Goal: Transaction & Acquisition: Obtain resource

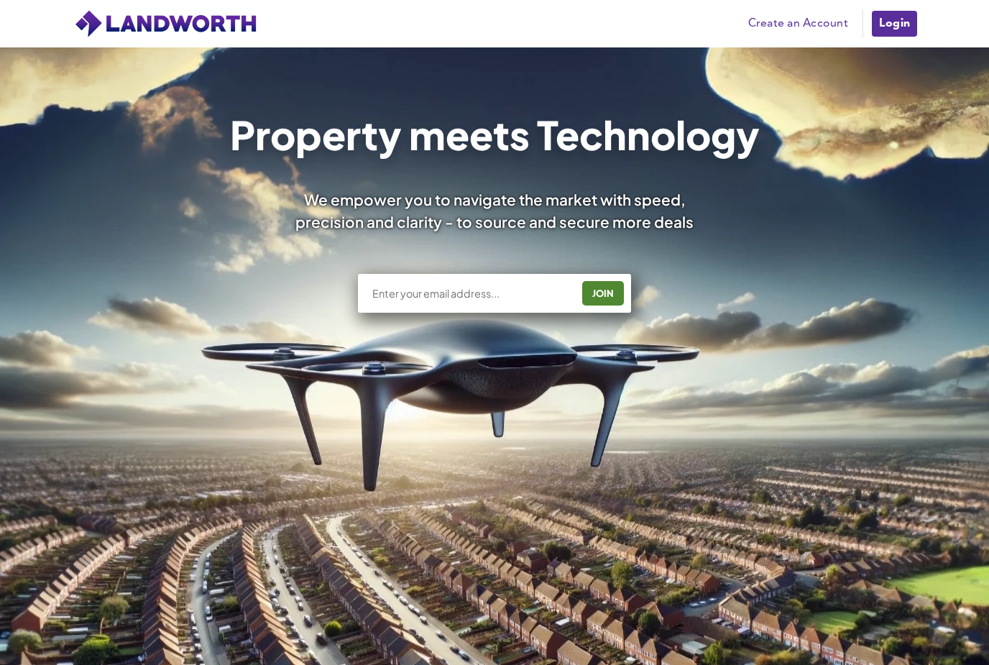
click at [891, 23] on link "Login" at bounding box center [894, 23] width 48 height 29
click at [904, 17] on link "Login" at bounding box center [894, 23] width 48 height 29
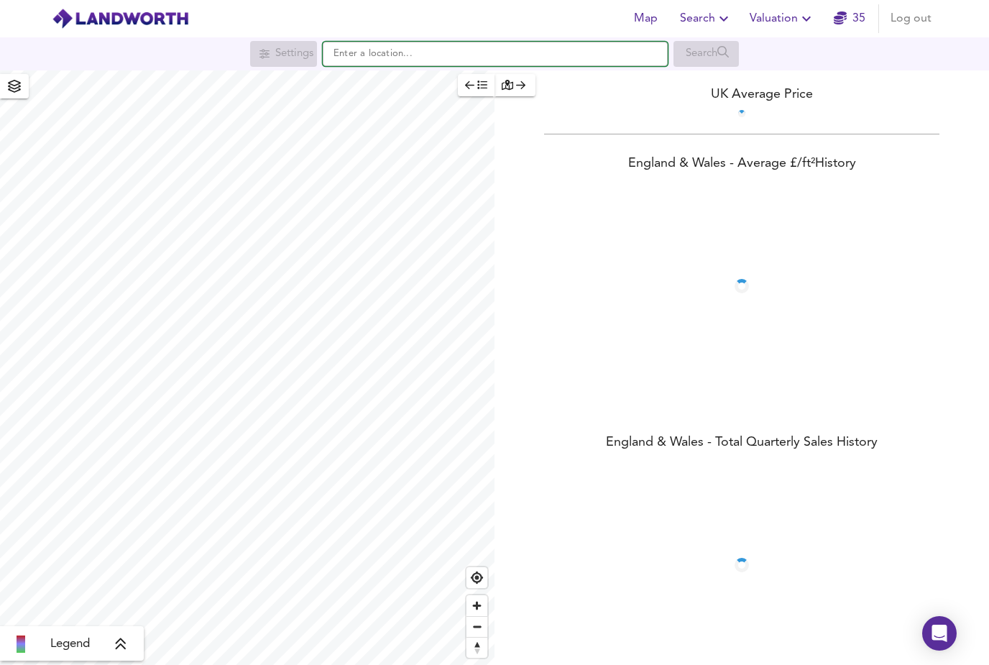
click at [439, 47] on input "text" at bounding box center [495, 54] width 345 height 24
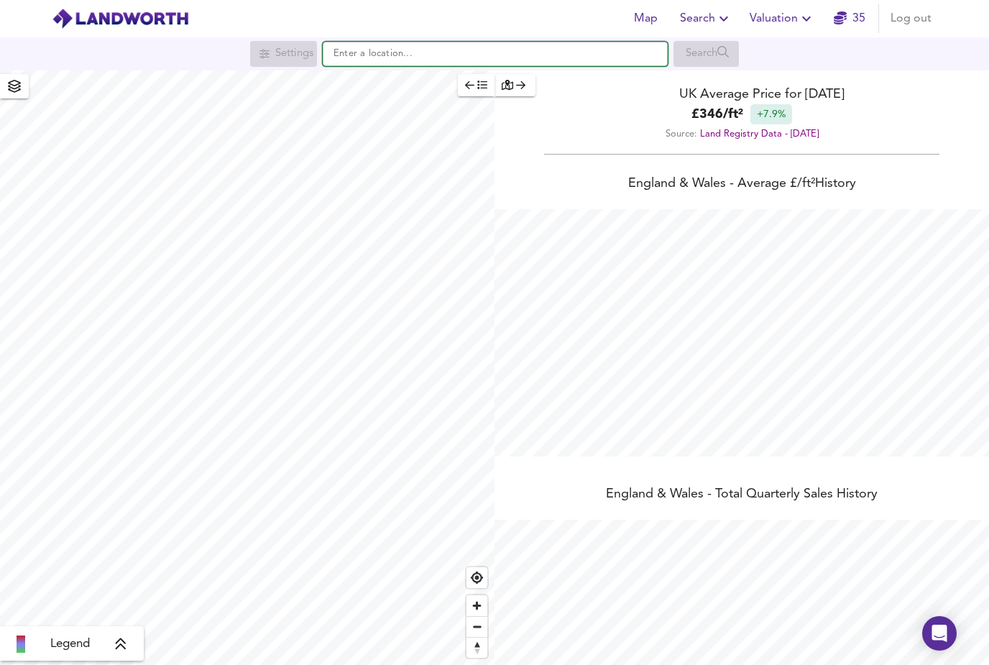
scroll to position [665, 989]
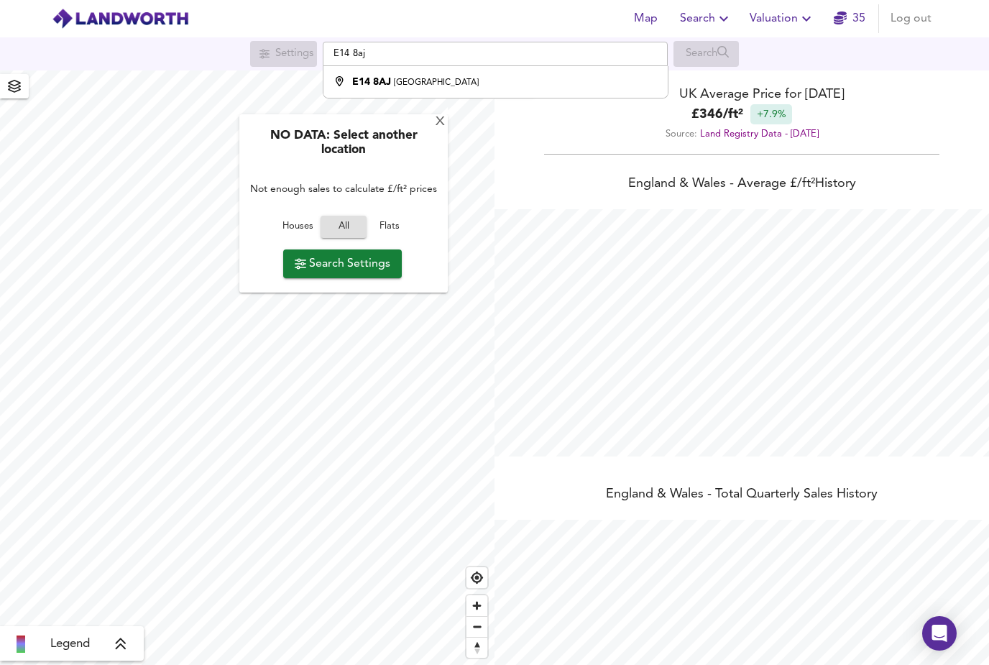
click at [410, 73] on li "E14 8AJ London" at bounding box center [494, 82] width 343 height 32
type input "London E14 8AJ"
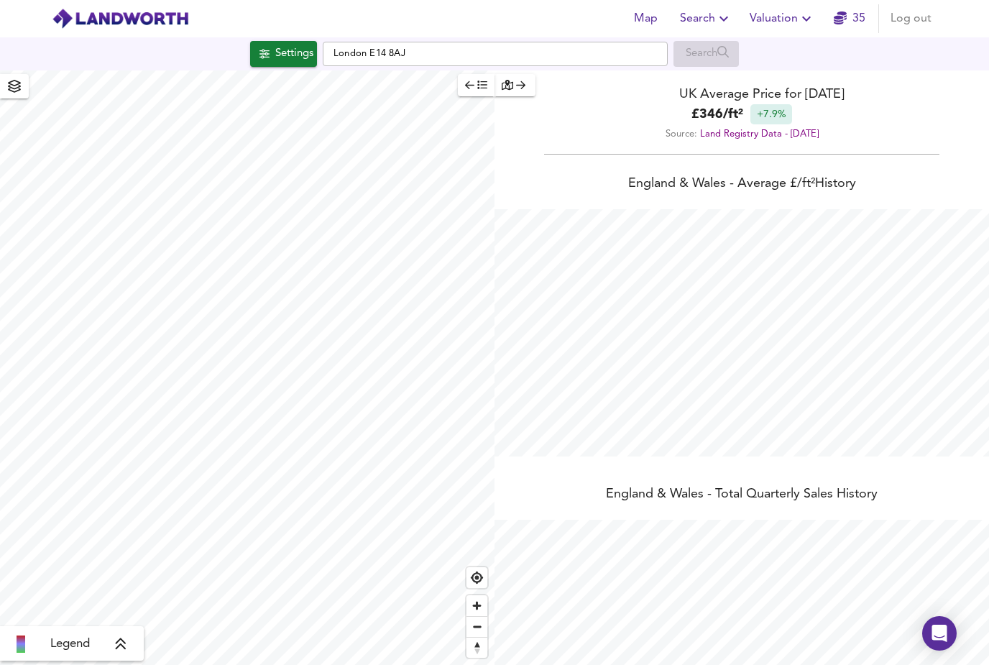
checkbox input "false"
checkbox input "true"
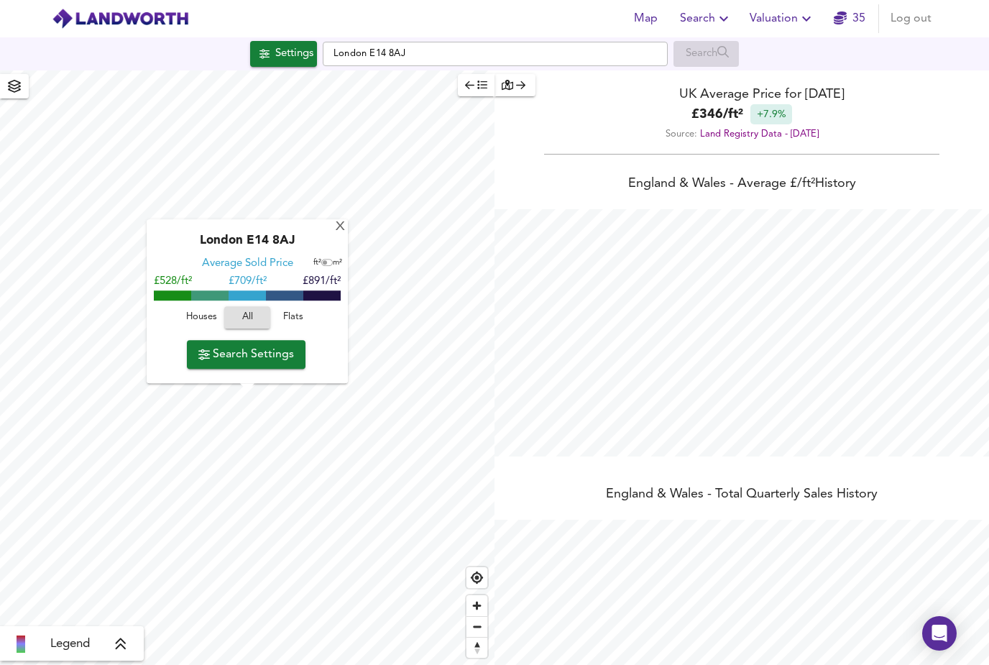
click at [298, 314] on span "Flats" at bounding box center [293, 318] width 39 height 17
click at [259, 366] on button "Search Settings" at bounding box center [246, 354] width 119 height 29
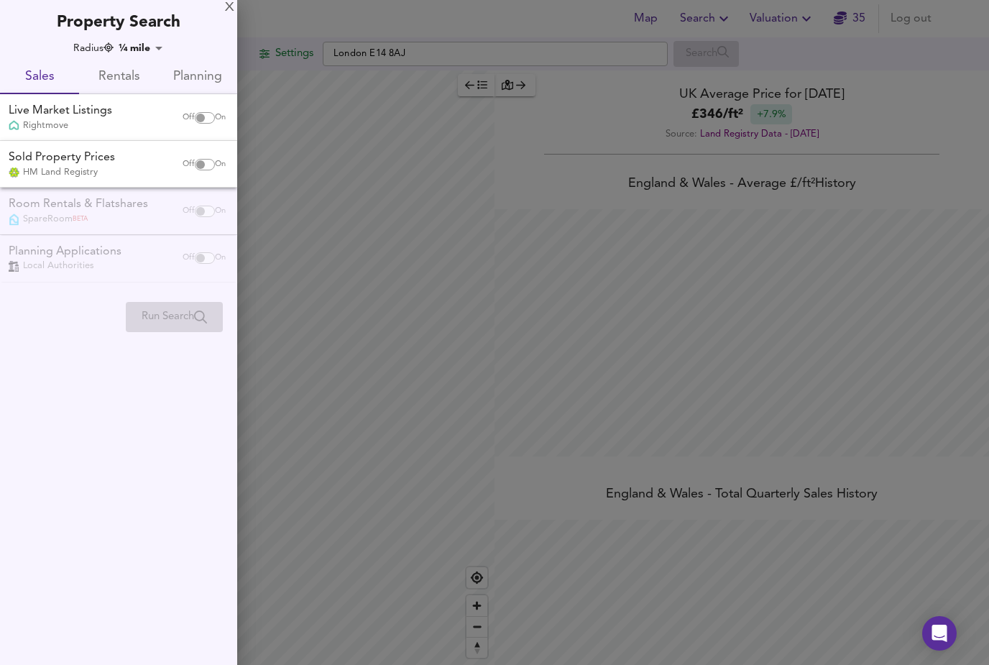
click at [119, 65] on button "Rentals" at bounding box center [118, 77] width 79 height 34
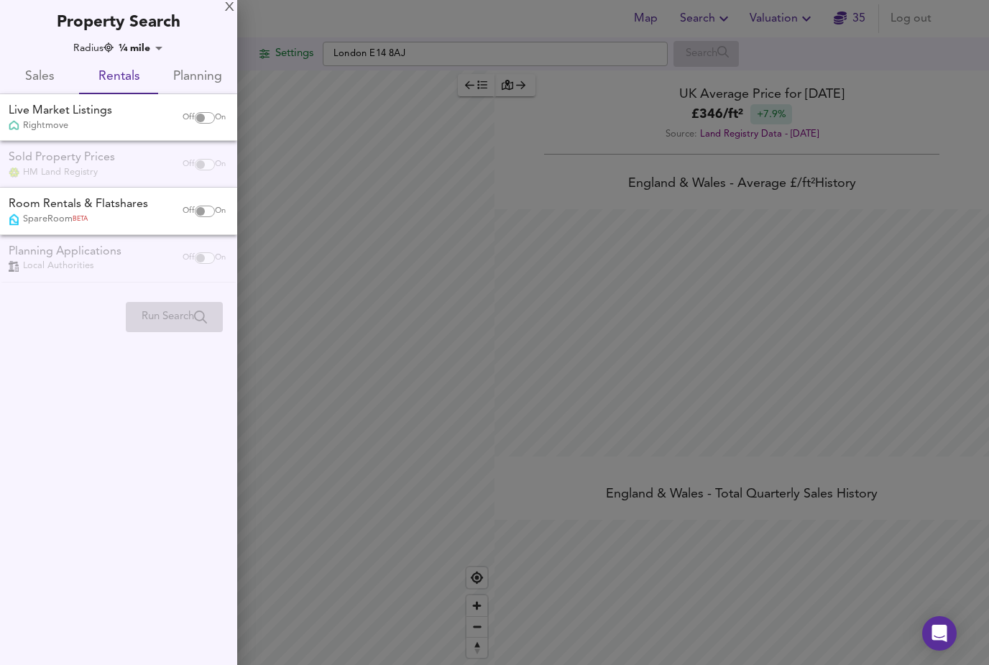
click at [199, 122] on input "checkbox" at bounding box center [200, 117] width 34 height 11
checkbox input "true"
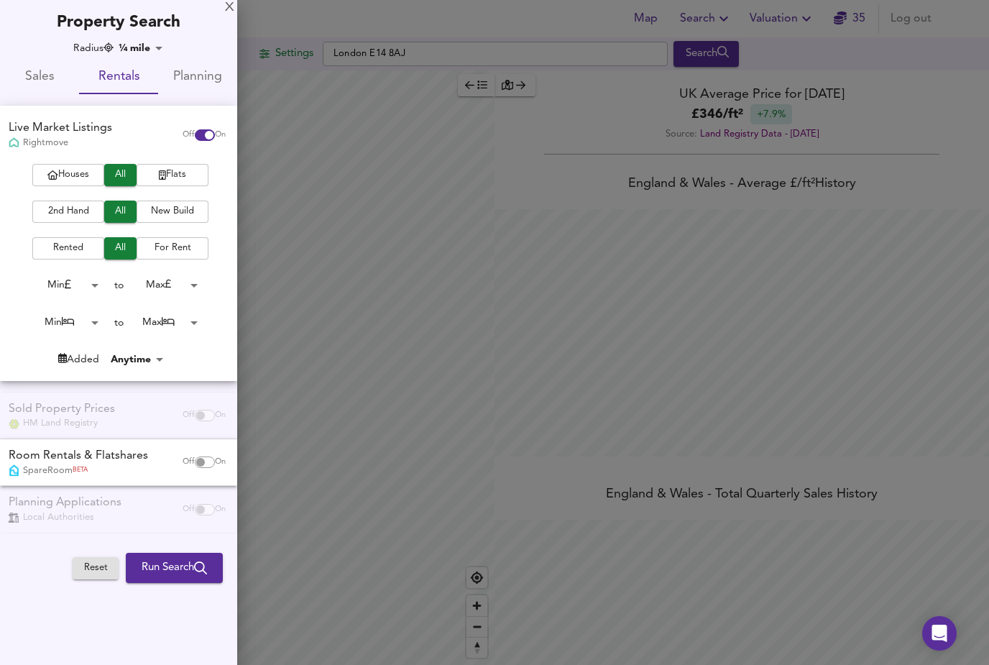
click at [75, 210] on span "2nd Hand" at bounding box center [68, 211] width 57 height 17
click at [93, 320] on body "Map Search Valuation 35 Log out Settings London E14 8AJ Search Legend UK Averag…" at bounding box center [494, 332] width 989 height 665
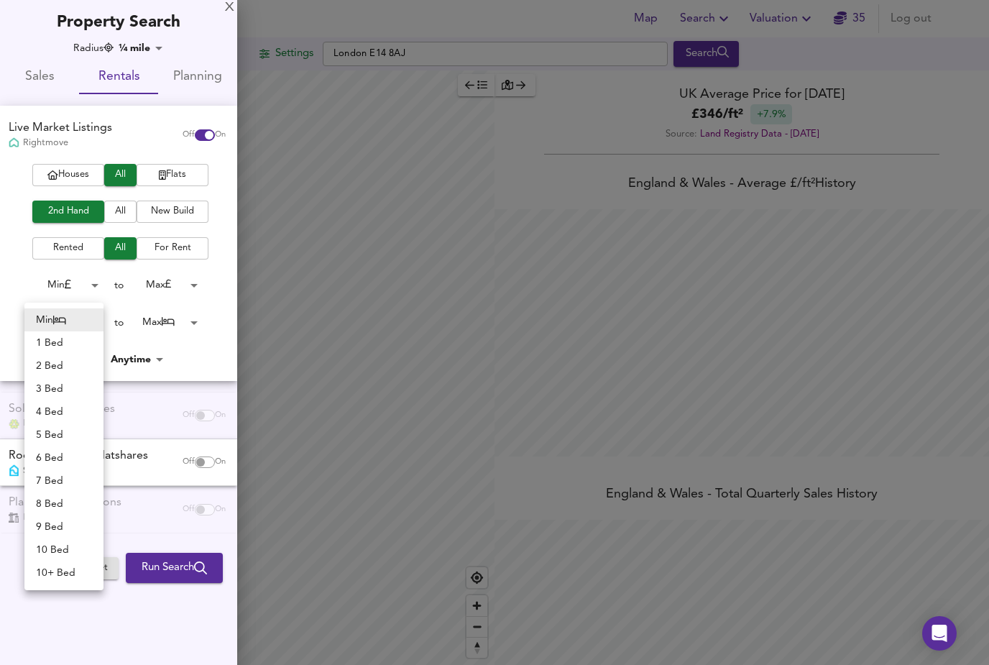
click at [62, 366] on li "2 Bed" at bounding box center [63, 365] width 79 height 23
type input "2"
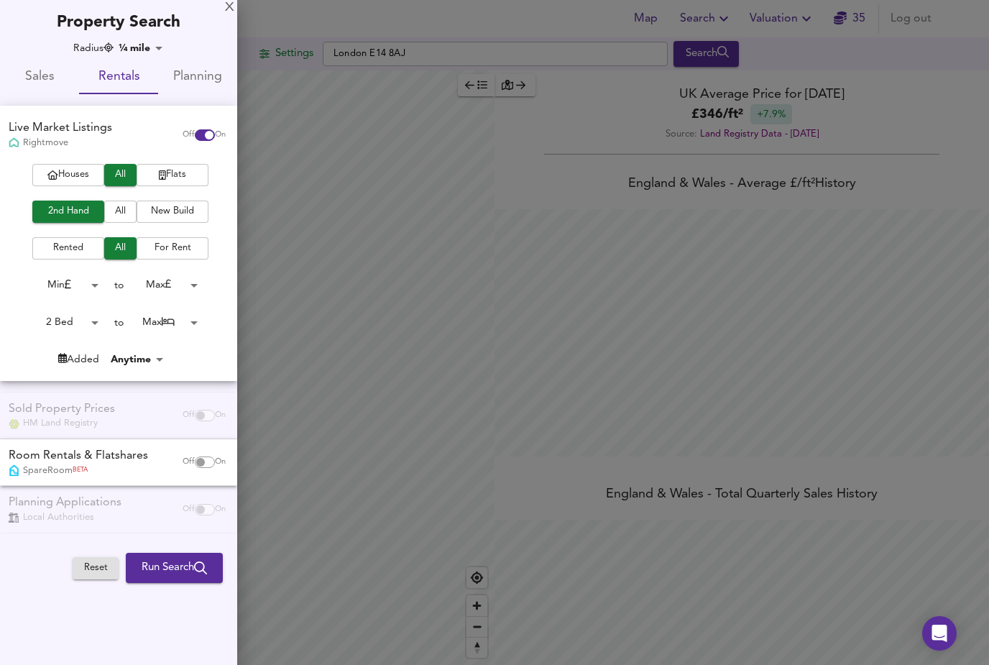
click at [192, 317] on body "Map Search Valuation 35 Log out Settings London E14 8AJ Search Legend UK Averag…" at bounding box center [494, 332] width 989 height 665
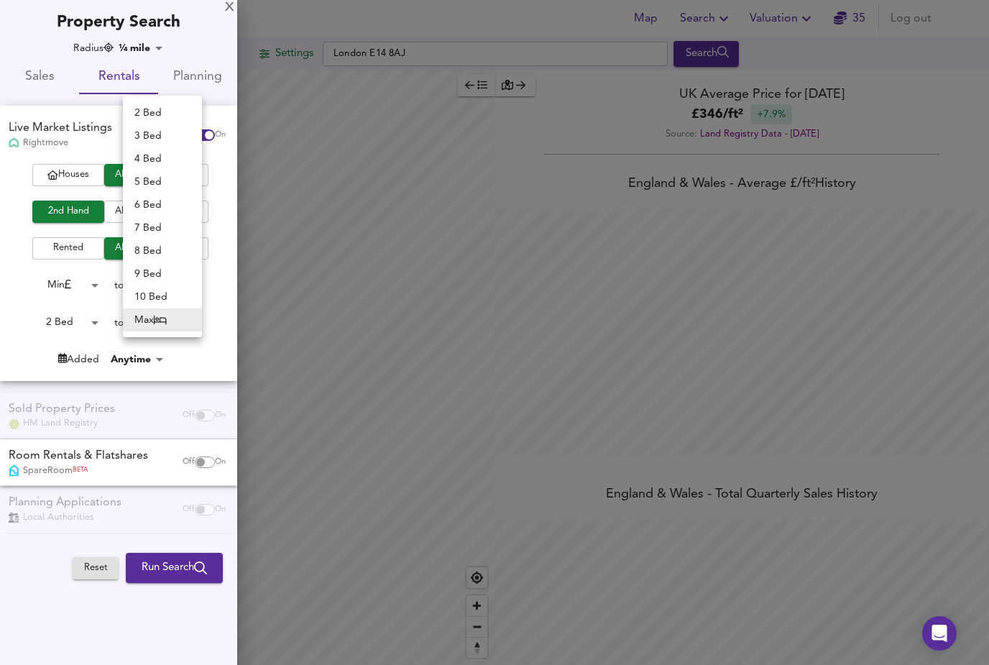
click at [156, 110] on li "2 Bed" at bounding box center [162, 112] width 79 height 23
type input "2"
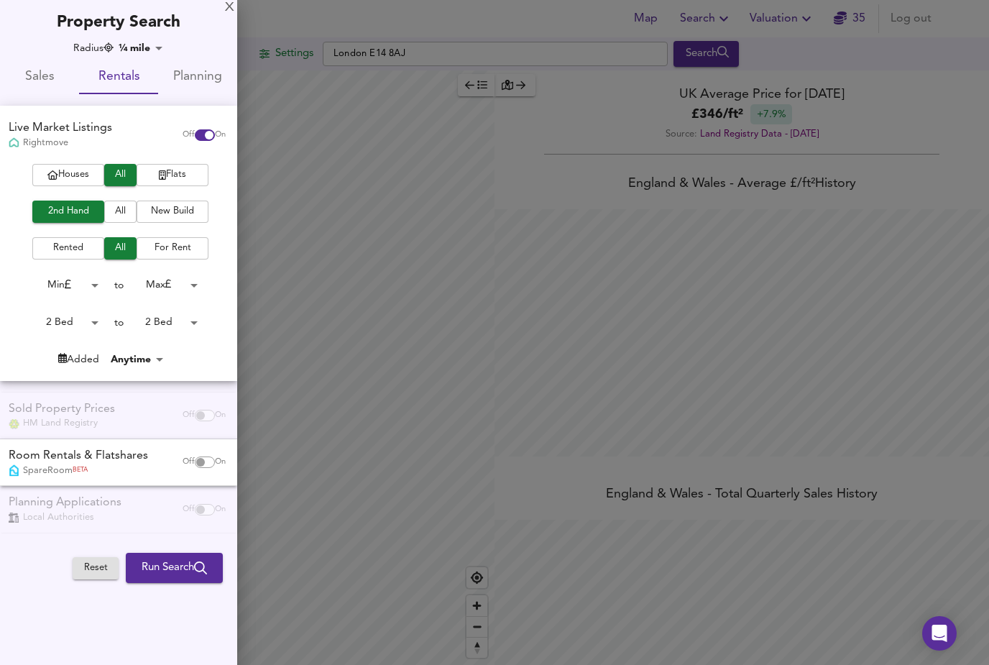
click at [173, 568] on span "Run Search" at bounding box center [174, 567] width 65 height 19
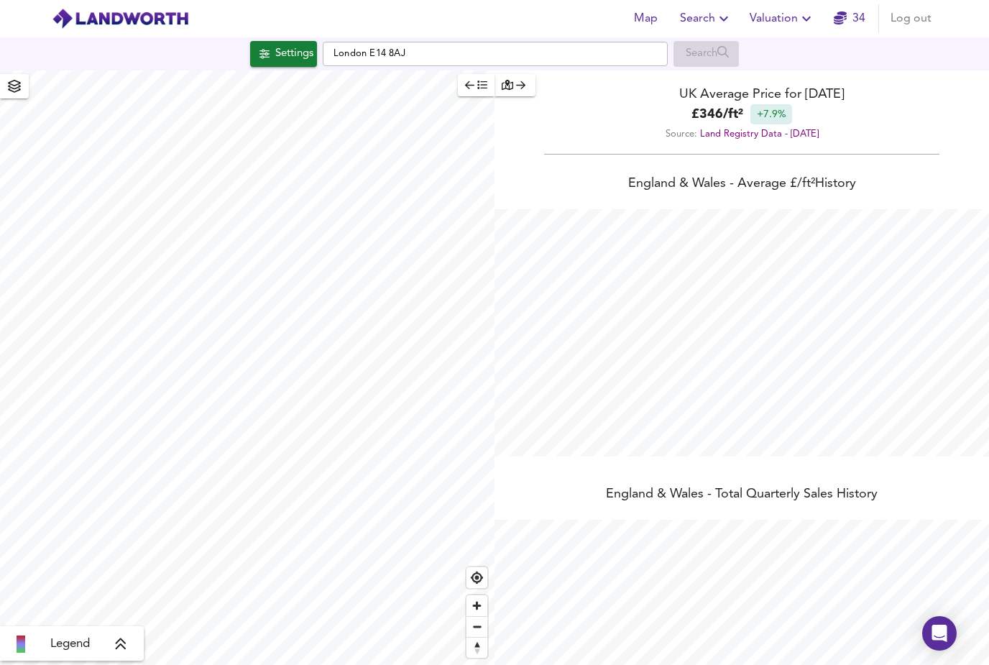
scroll to position [665, 989]
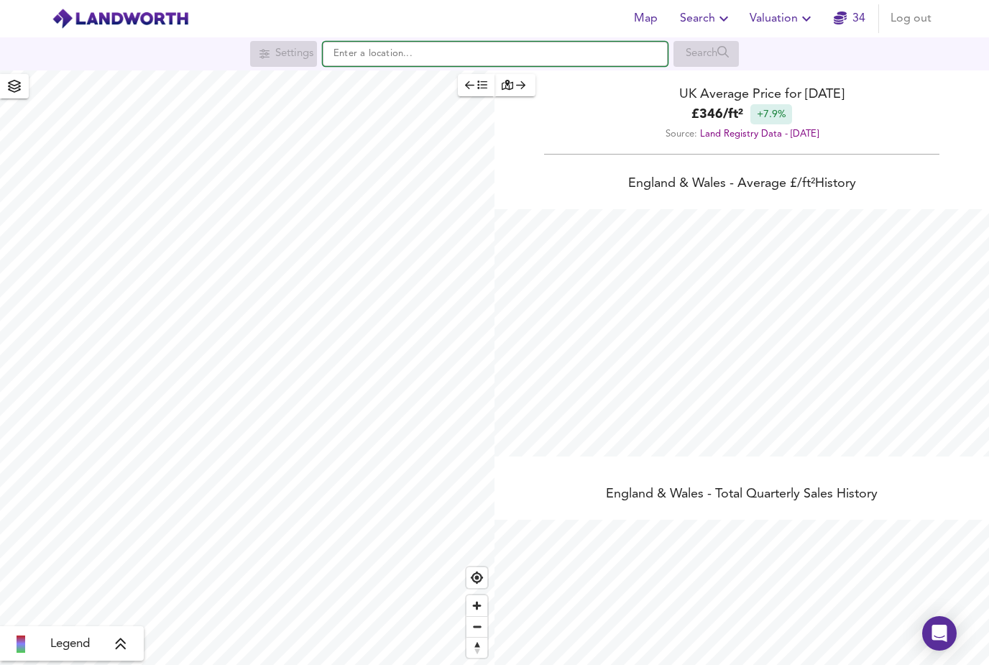
click at [443, 57] on input "text" at bounding box center [495, 54] width 345 height 24
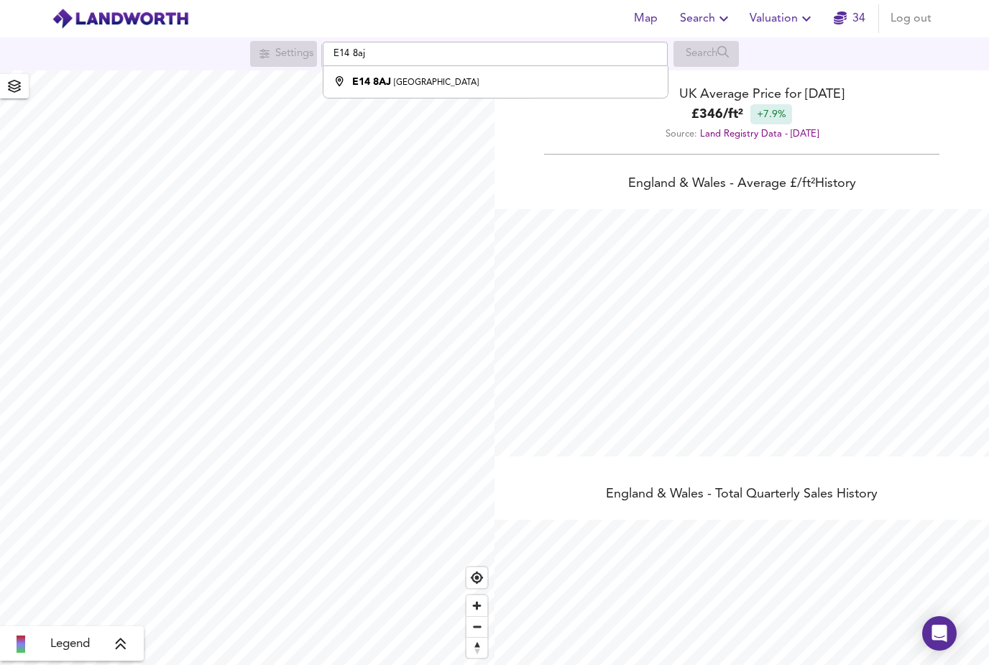
click at [386, 79] on strong "E14 8AJ" at bounding box center [371, 82] width 39 height 10
type input "London E14 8AJ"
checkbox input "false"
checkbox input "true"
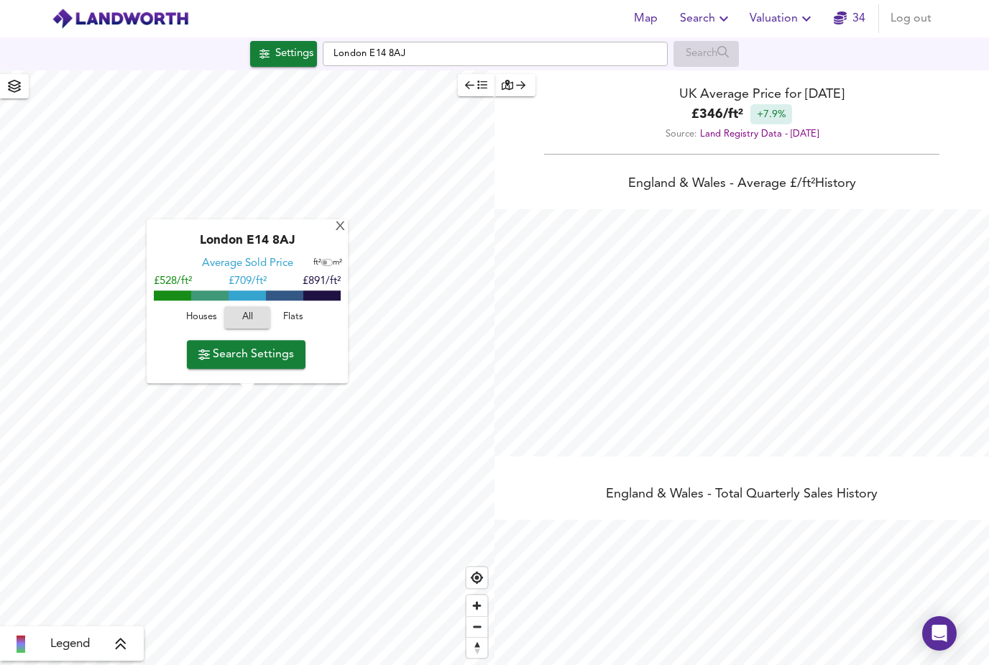
click at [264, 356] on span "Search Settings" at bounding box center [246, 354] width 96 height 20
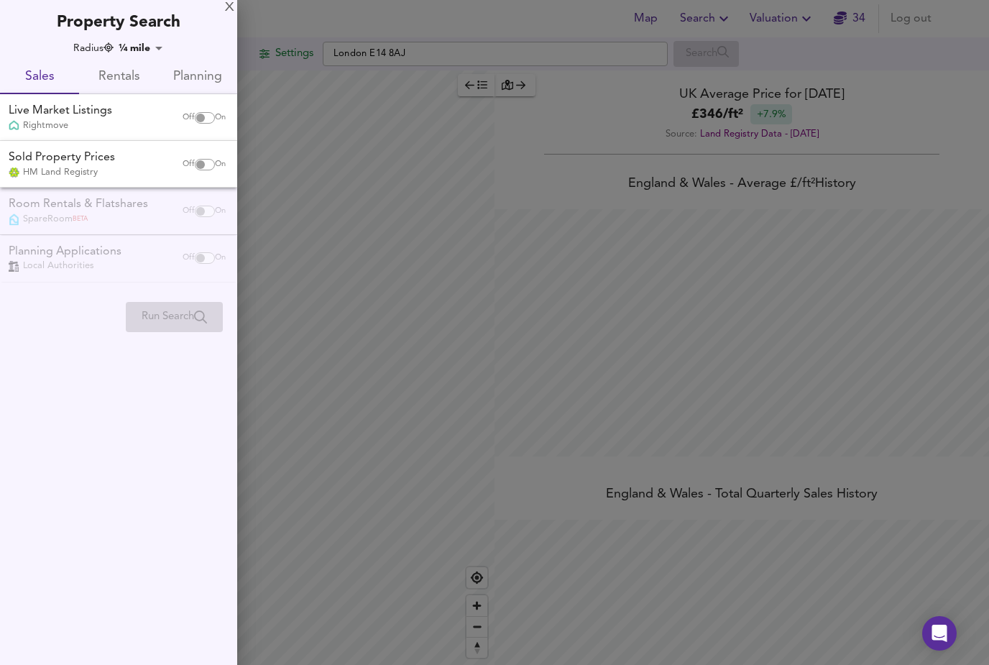
click at [164, 42] on body "Map Search Valuation 34 Log out Settings London E14 8AJ Search Legend UK Averag…" at bounding box center [494, 332] width 989 height 665
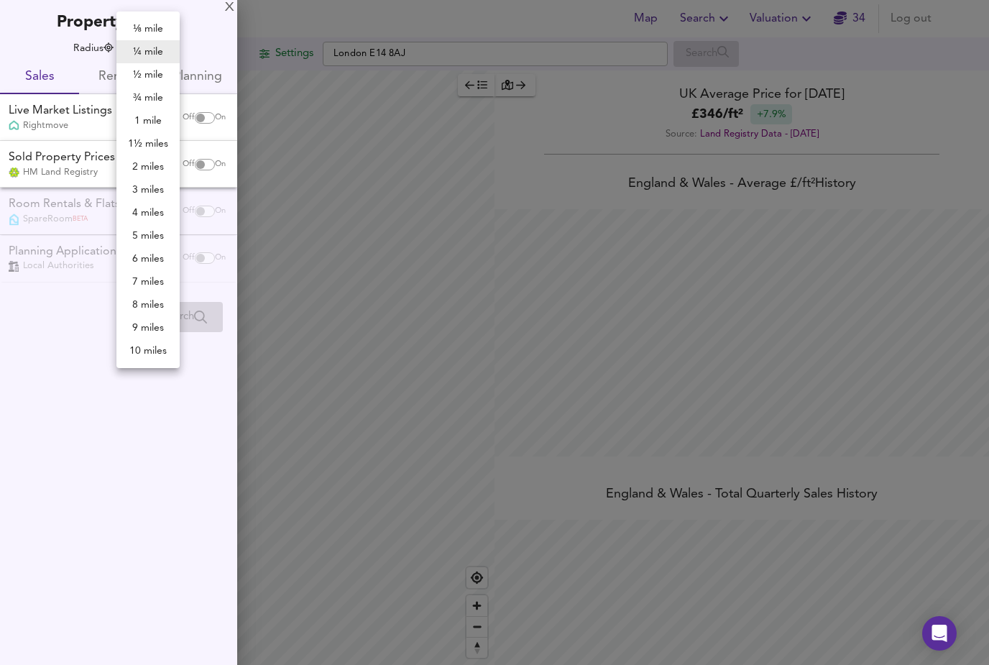
click at [156, 77] on li "½ mile" at bounding box center [147, 74] width 63 height 23
type input "805"
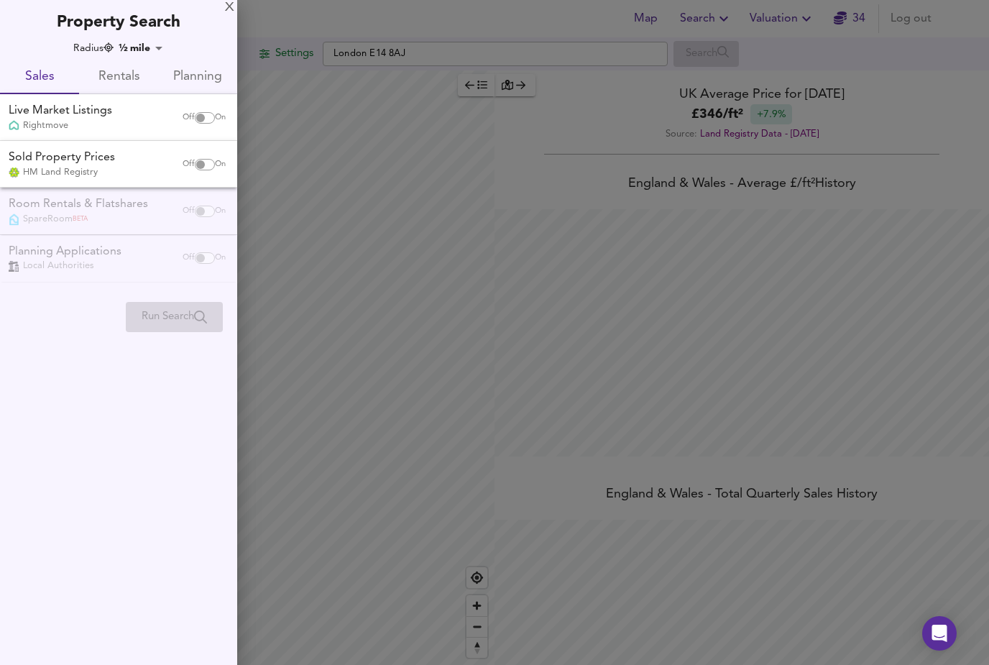
click at [126, 78] on span "Rentals" at bounding box center [119, 77] width 62 height 22
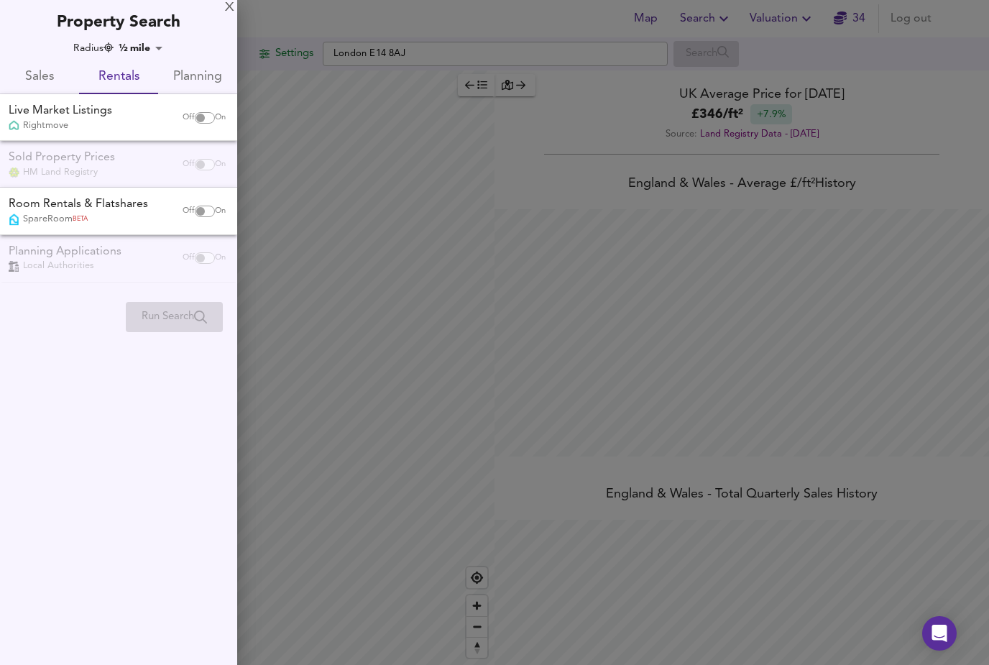
click at [203, 116] on input "checkbox" at bounding box center [200, 117] width 34 height 11
checkbox input "true"
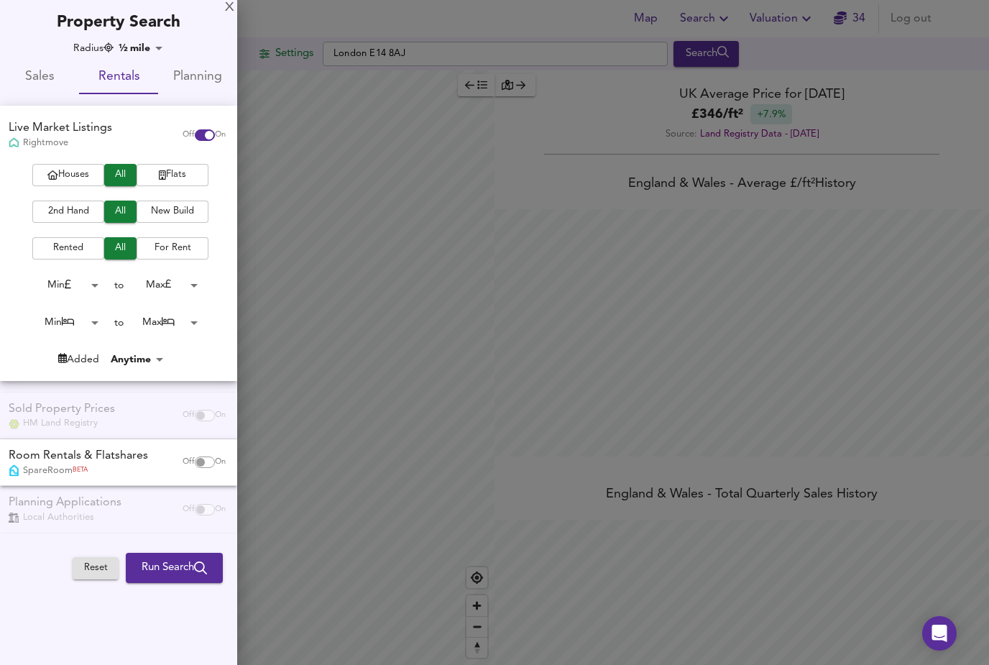
click at [103, 317] on body "Map Search Valuation 34 Log out Settings London E14 8AJ Search Legend UK Averag…" at bounding box center [494, 332] width 989 height 665
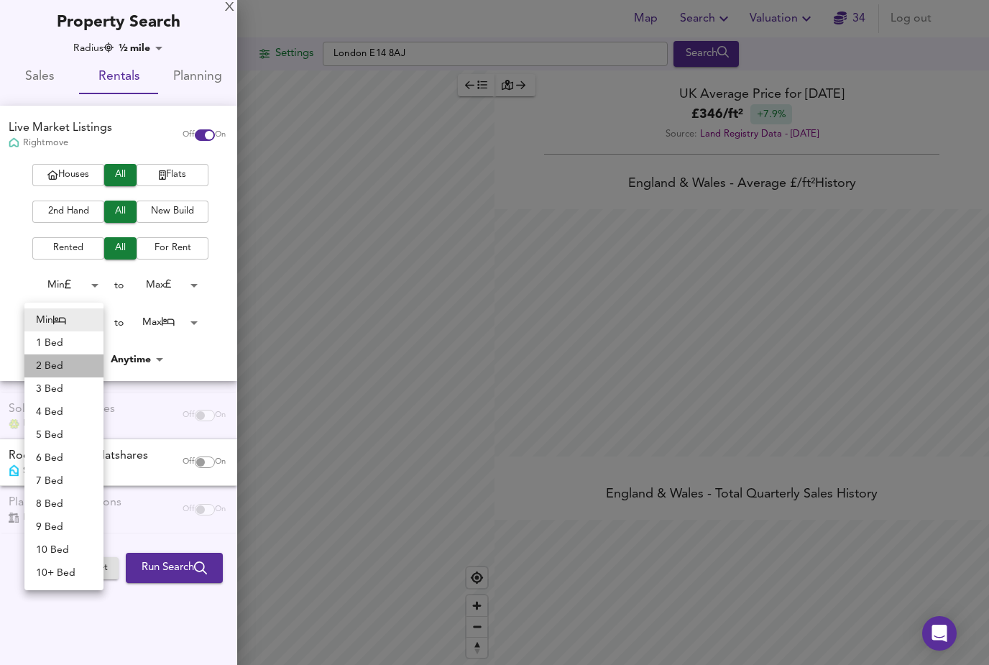
click at [65, 369] on li "2 Bed" at bounding box center [63, 365] width 79 height 23
type input "2"
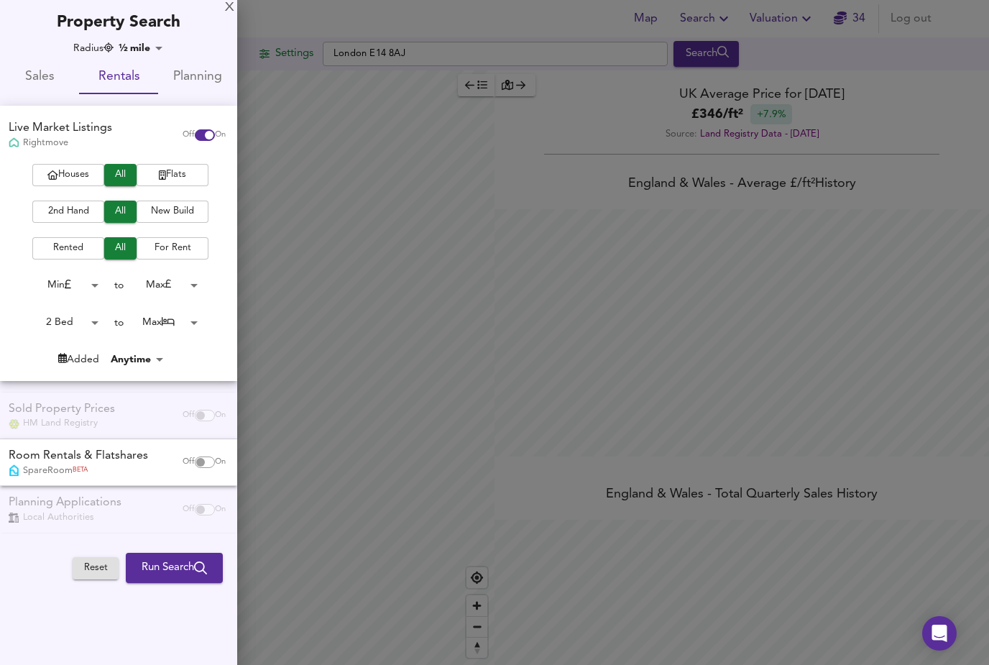
click at [201, 318] on body "Map Search Valuation 34 Log out Settings London E14 8AJ Search Legend UK Averag…" at bounding box center [494, 332] width 989 height 665
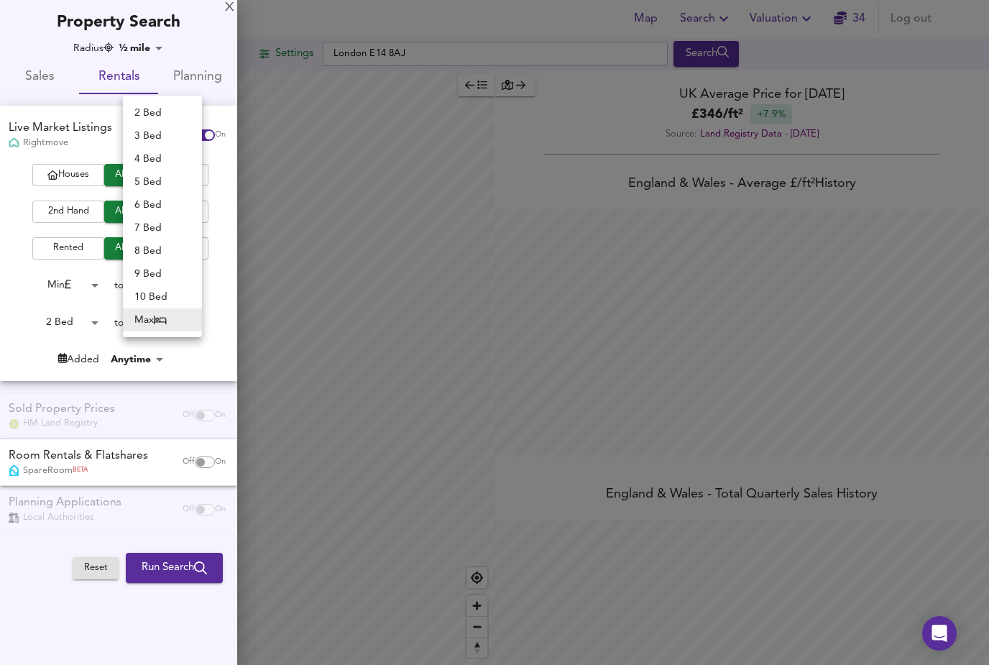
click at [156, 104] on li "2 Bed" at bounding box center [162, 112] width 79 height 23
type input "2"
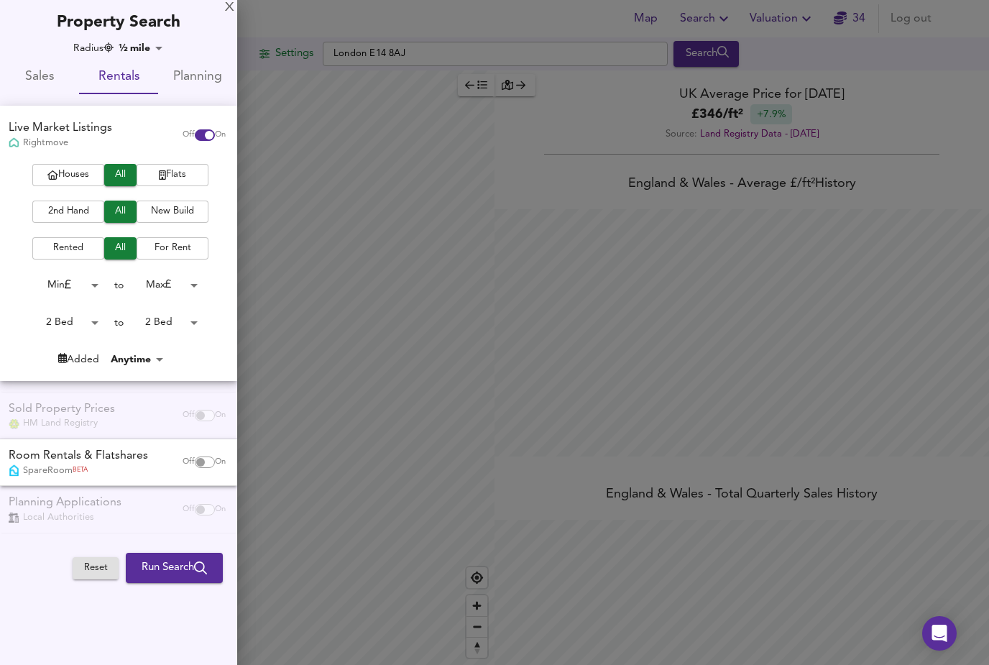
click at [188, 568] on span "Run Search" at bounding box center [174, 567] width 65 height 19
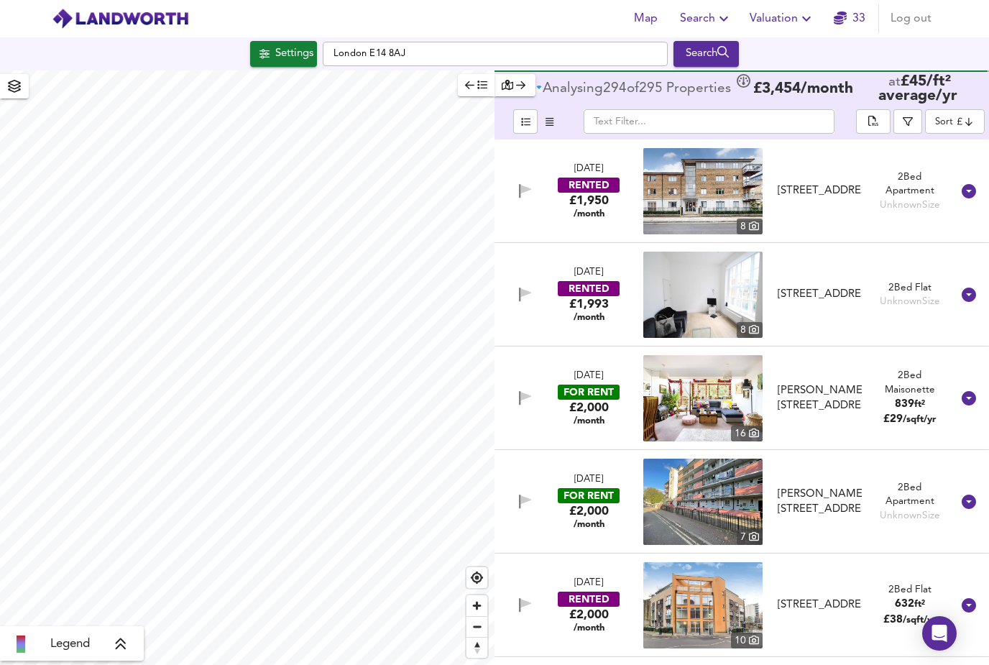
click at [722, 458] on img at bounding box center [702, 501] width 119 height 86
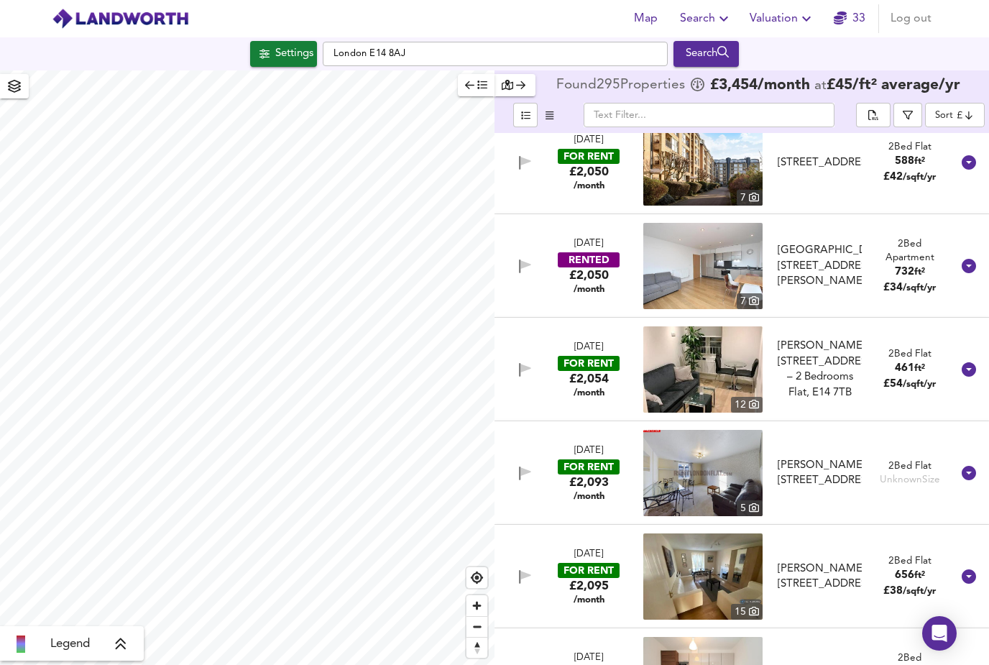
scroll to position [1057, 0]
click at [712, 331] on img at bounding box center [702, 368] width 119 height 86
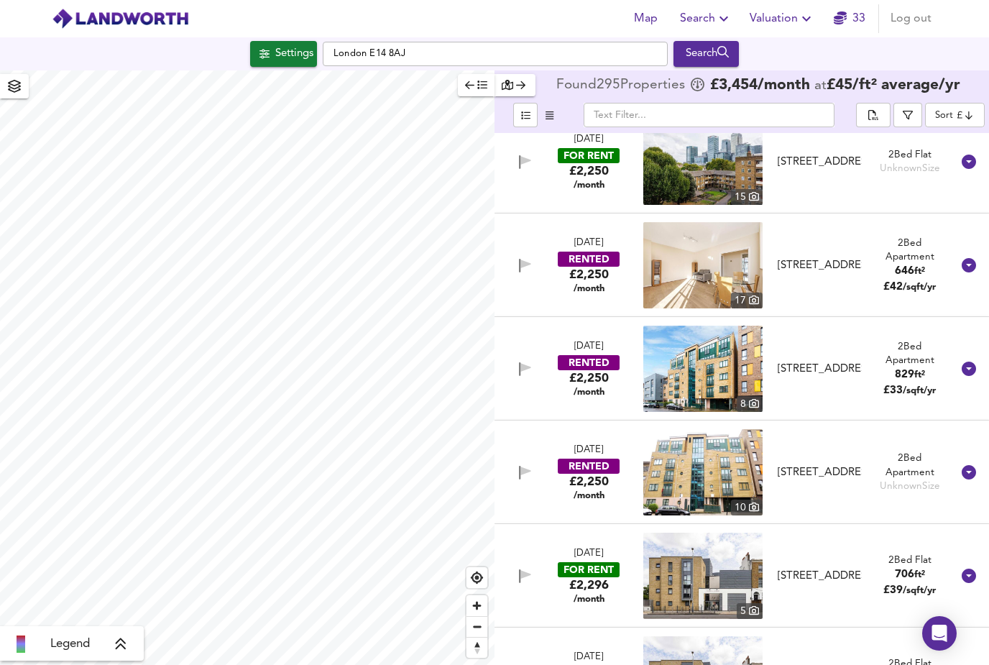
scroll to position [3334, 0]
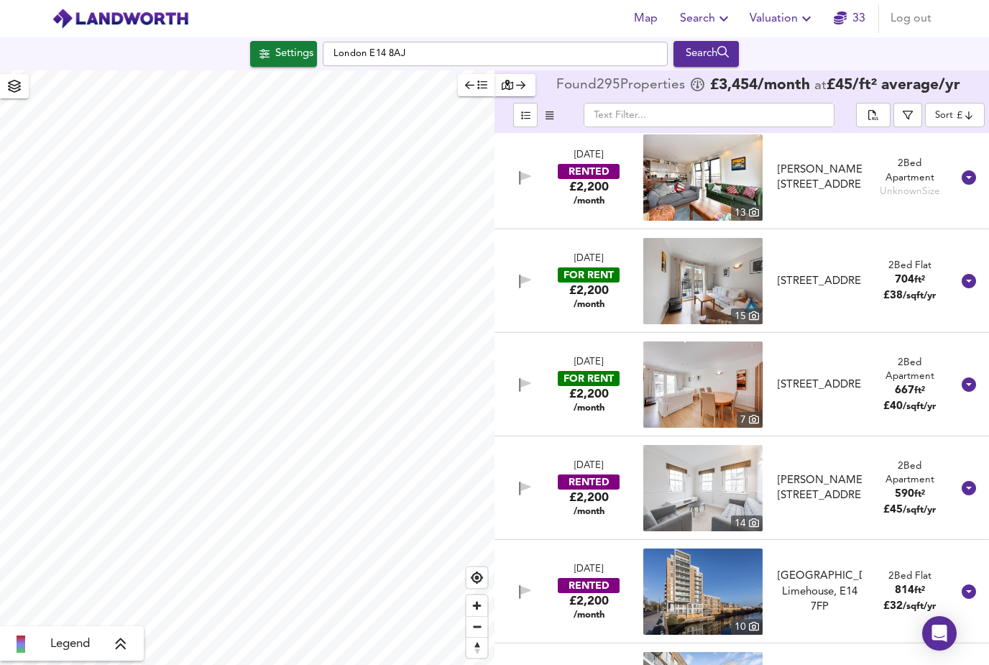
click at [522, 103] on button "button" at bounding box center [525, 115] width 24 height 24
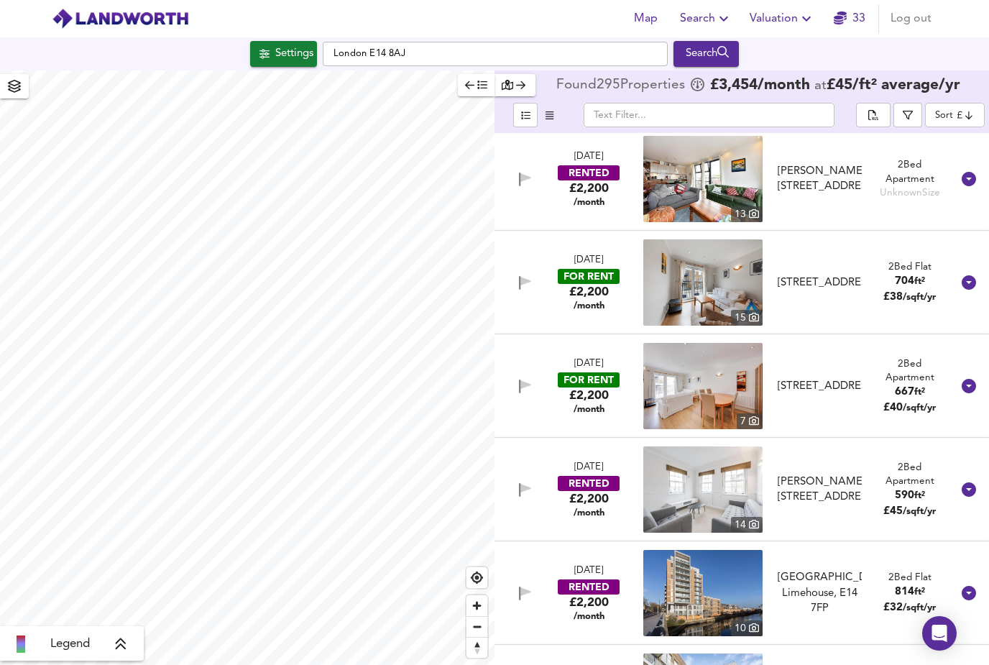
click at [557, 107] on span "button" at bounding box center [549, 115] width 17 height 17
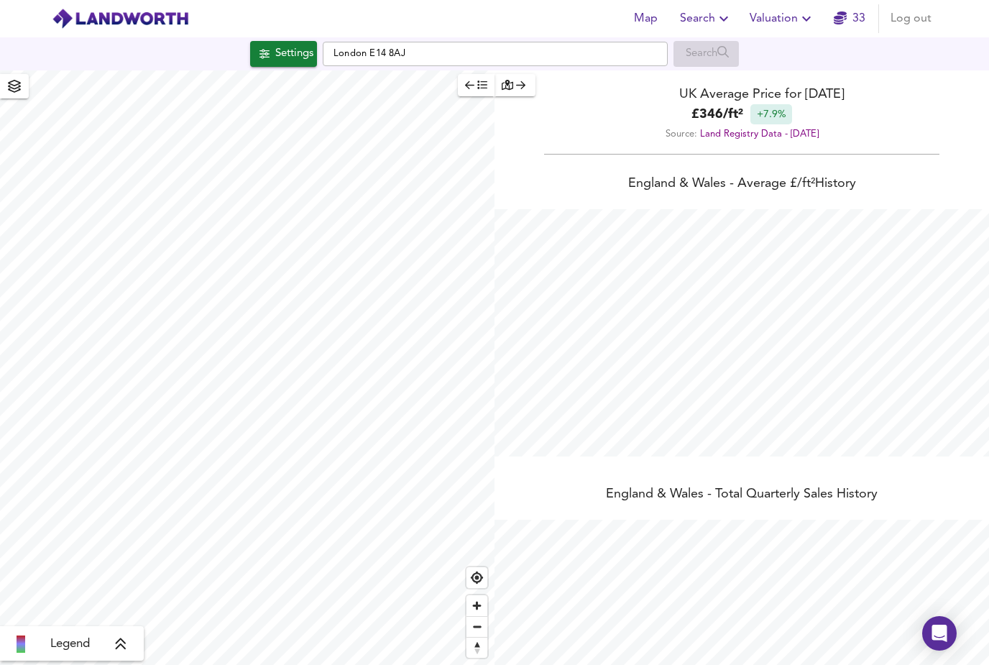
scroll to position [1, 0]
click at [712, 53] on div "Search" at bounding box center [705, 54] width 65 height 26
click at [275, 45] on div "Settings" at bounding box center [294, 54] width 38 height 19
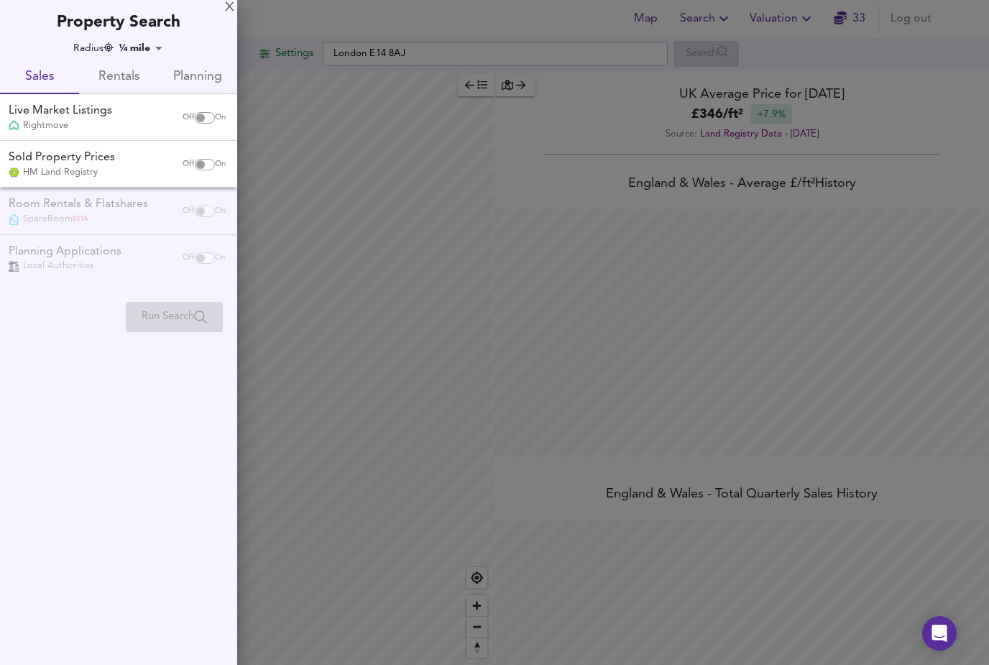
click at [125, 81] on span "Rentals" at bounding box center [119, 77] width 62 height 22
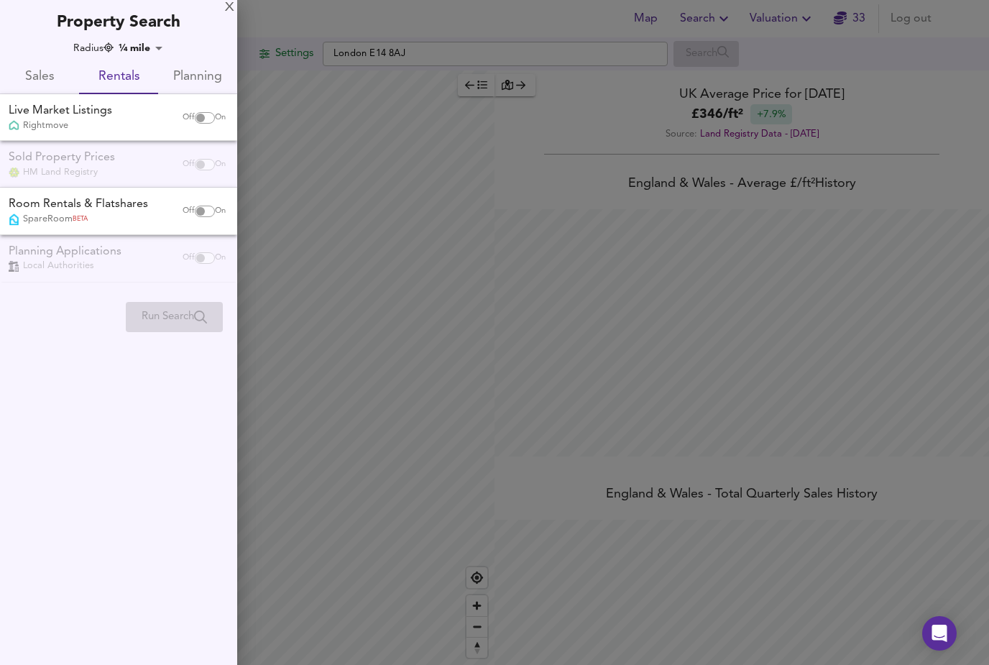
click at [205, 118] on input "checkbox" at bounding box center [200, 117] width 34 height 11
checkbox input "true"
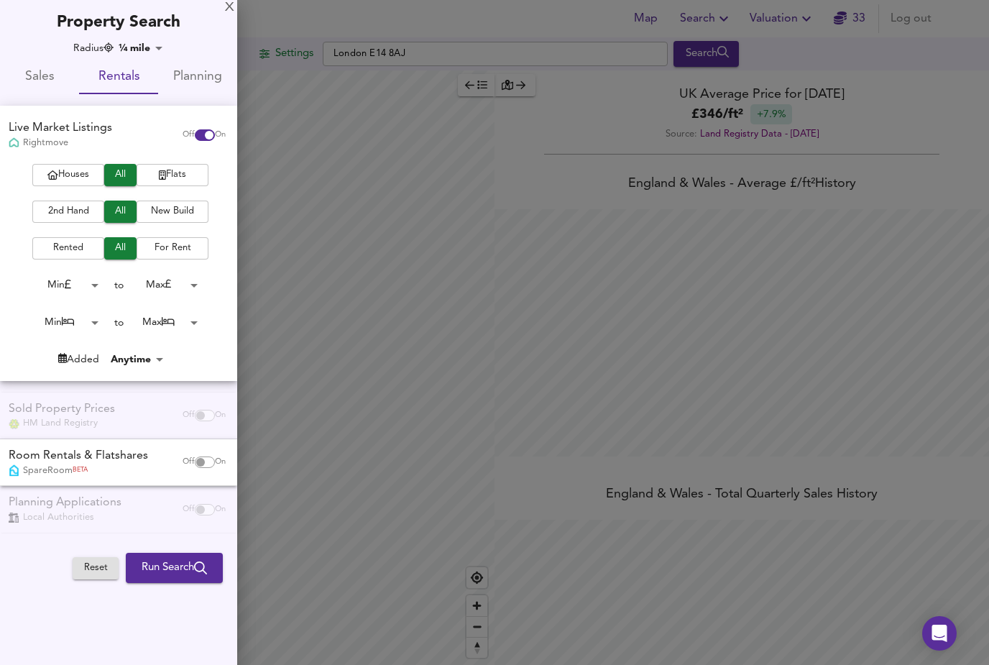
click at [70, 208] on span "2nd Hand" at bounding box center [68, 211] width 57 height 17
click at [96, 321] on body "Map Search Valuation 33 Log out Settings London E14 8AJ Search Legend UK Averag…" at bounding box center [494, 332] width 989 height 665
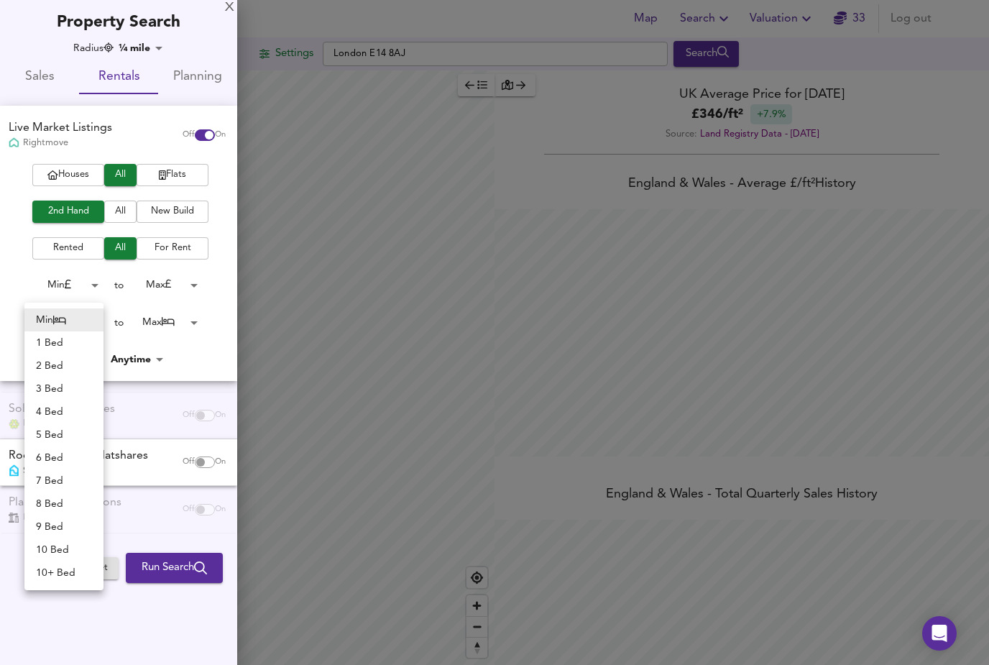
click at [61, 393] on li "3 Bed" at bounding box center [63, 388] width 79 height 23
type input "3"
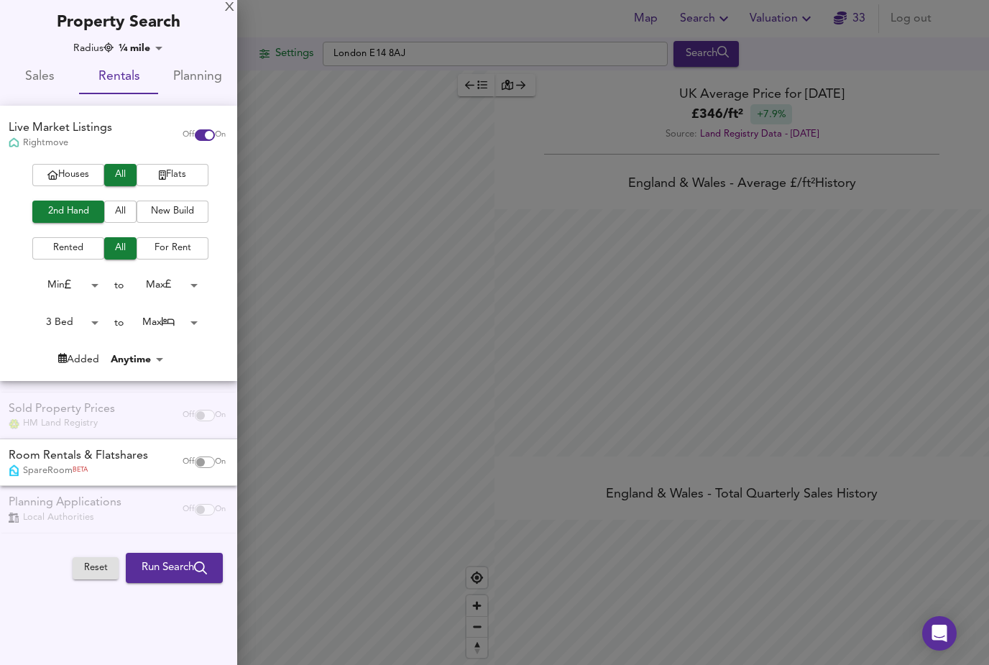
click at [178, 320] on body "Map Search Valuation 33 Log out Settings London E14 8AJ Search Legend UK Averag…" at bounding box center [494, 332] width 989 height 665
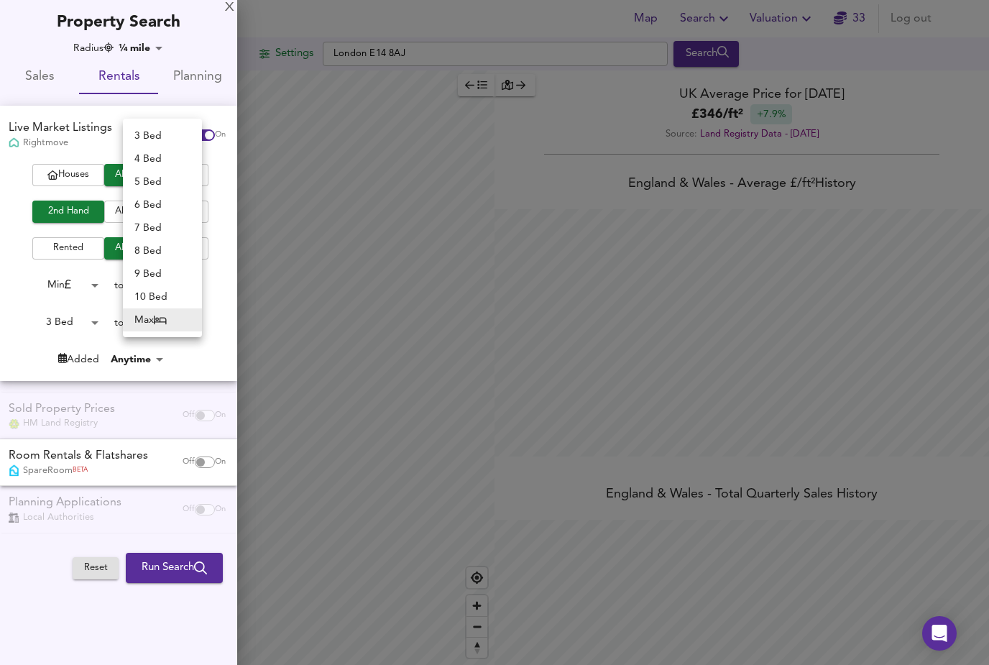
click at [168, 136] on li "3 Bed" at bounding box center [162, 135] width 79 height 23
type input "3"
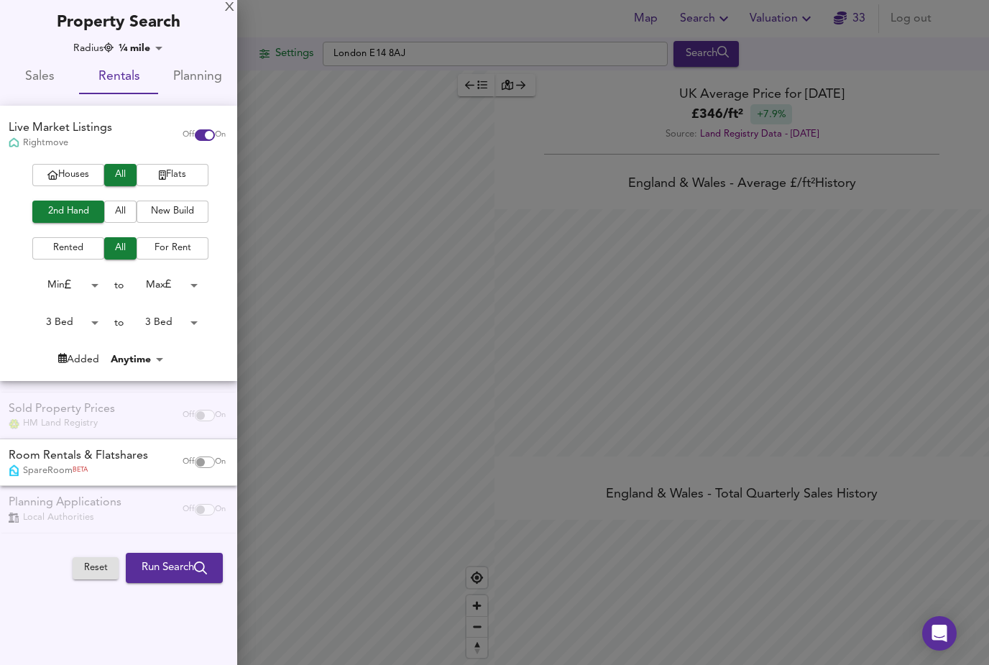
click at [185, 552] on button "Run Search" at bounding box center [174, 567] width 97 height 30
